Goal: Information Seeking & Learning: Learn about a topic

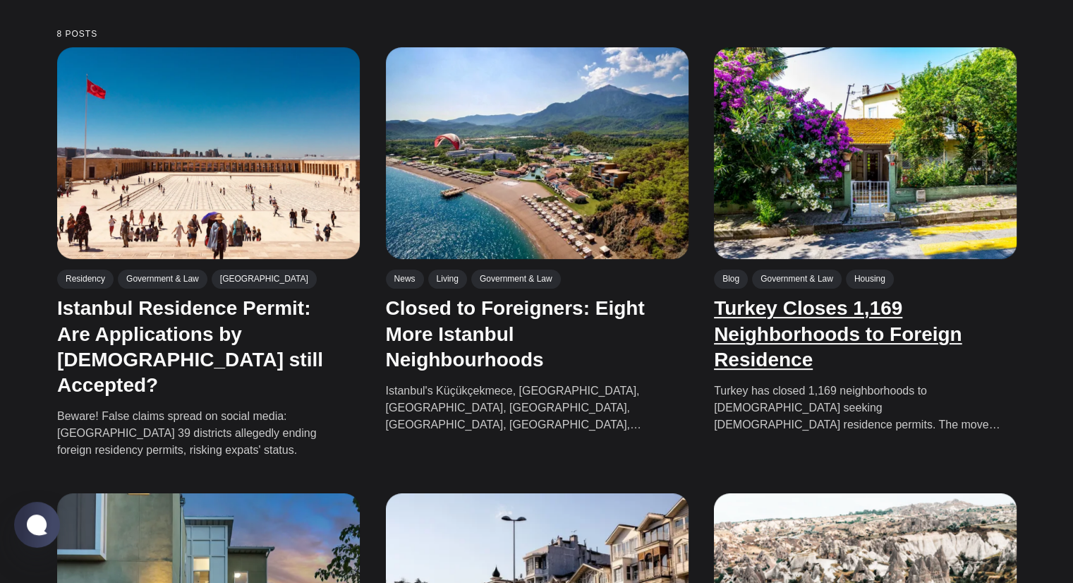
click at [802, 337] on link "Turkey Closes 1,169 Neighborhoods to Foreign Residence" at bounding box center [838, 333] width 248 height 73
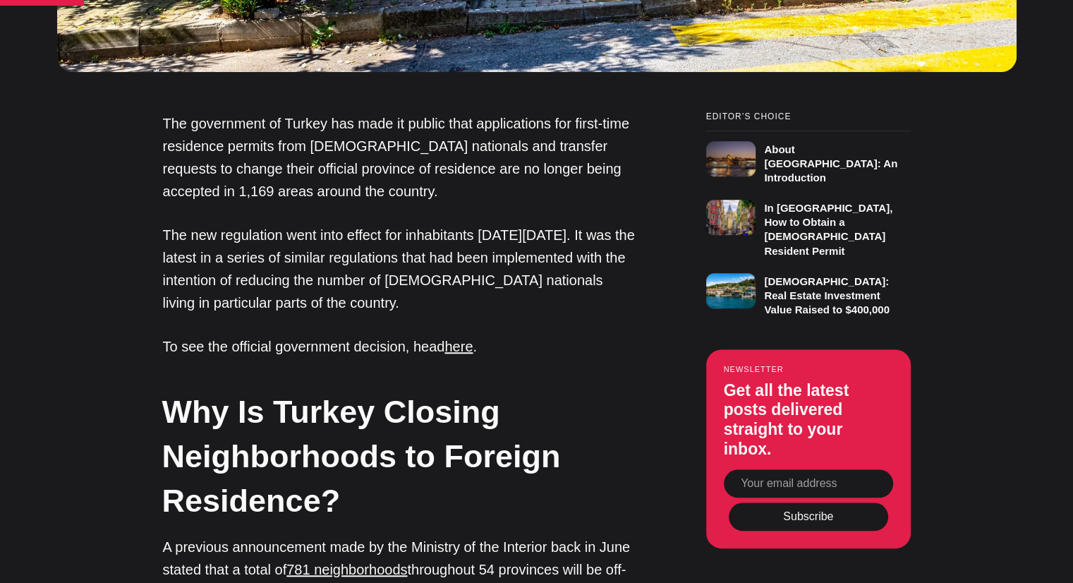
scroll to position [917, 0]
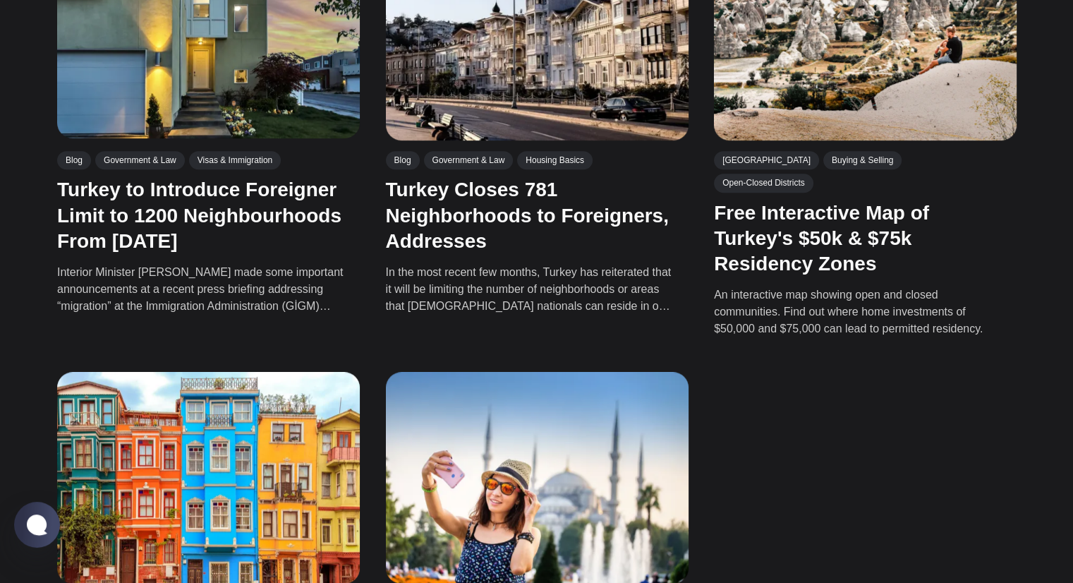
scroll to position [1129, 0]
